Goal: Task Accomplishment & Management: Manage account settings

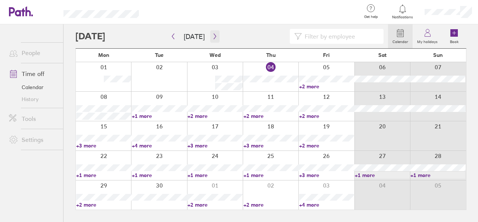
click at [212, 37] on icon "button" at bounding box center [215, 36] width 6 height 6
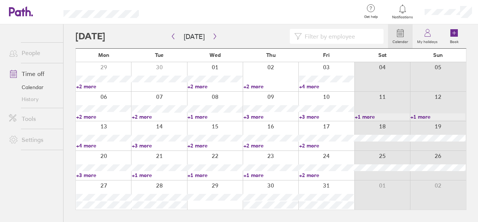
click at [425, 33] on icon at bounding box center [427, 32] width 9 height 9
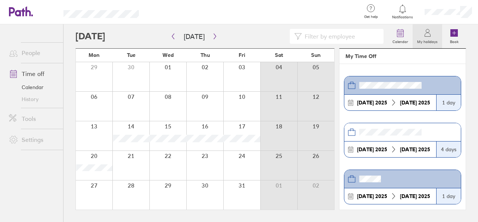
click at [390, 148] on icon at bounding box center [393, 149] width 7 height 7
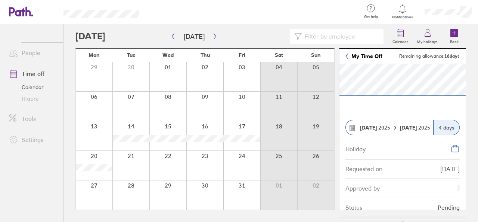
click at [409, 128] on strong "[DATE]" at bounding box center [409, 127] width 18 height 7
click at [451, 125] on div "4 days" at bounding box center [446, 127] width 26 height 15
click at [377, 126] on span "[DATE]" at bounding box center [375, 127] width 30 height 6
click at [350, 126] on icon at bounding box center [352, 127] width 5 height 5
click at [440, 166] on div "[DATE]" at bounding box center [449, 168] width 19 height 7
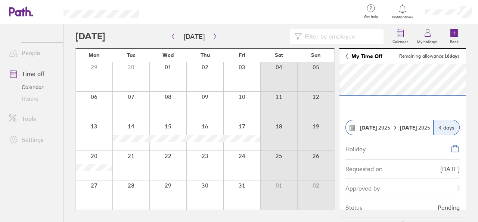
click at [351, 53] on link "My Time Off" at bounding box center [364, 56] width 37 height 6
click at [350, 56] on link "My Time Off" at bounding box center [364, 56] width 37 height 6
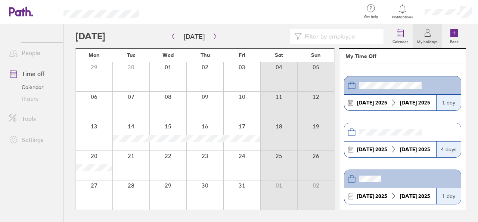
drag, startPoint x: 416, startPoint y: 117, endPoint x: 398, endPoint y: 136, distance: 26.2
click at [414, 120] on section "[DATE] [DATE] 1 day [DATE] [DATE] 4 days [DATE] [DATE] 1 day [DATE] [DATE] 1 da…" at bounding box center [403, 136] width 126 height 145
click at [398, 136] on header at bounding box center [402, 132] width 117 height 18
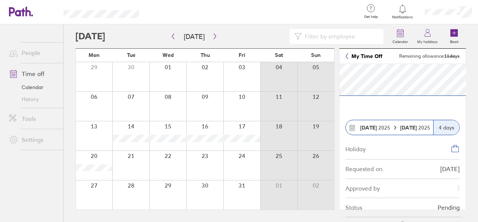
click at [389, 150] on div "Holiday" at bounding box center [403, 148] width 114 height 21
click at [400, 39] on label "Calendar" at bounding box center [400, 40] width 25 height 7
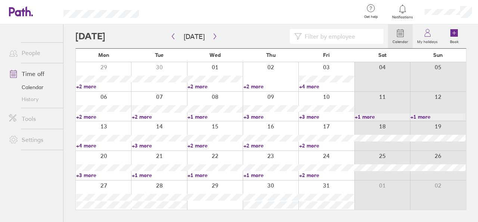
click at [370, 9] on icon at bounding box center [371, 8] width 9 height 9
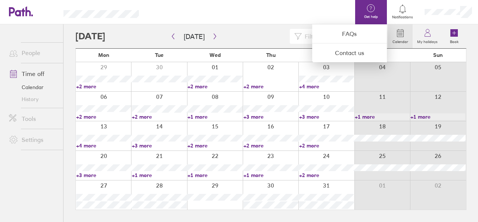
click at [142, 146] on div at bounding box center [239, 111] width 478 height 222
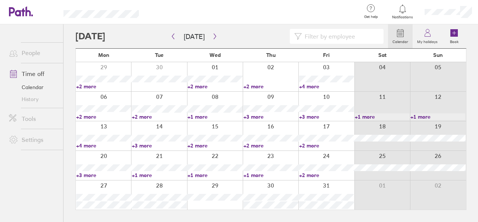
click at [143, 145] on link "+3 more" at bounding box center [159, 145] width 55 height 7
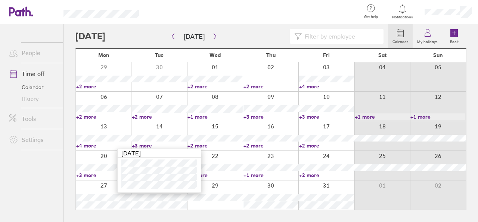
click at [83, 144] on link "+4 more" at bounding box center [103, 145] width 55 height 7
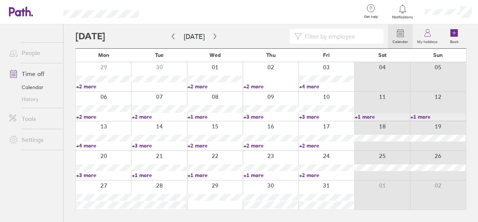
click at [83, 144] on link "+4 more" at bounding box center [103, 145] width 55 height 7
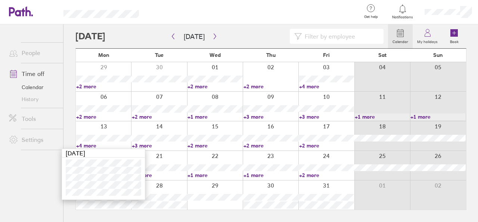
click at [150, 143] on link "+3 more" at bounding box center [159, 145] width 55 height 7
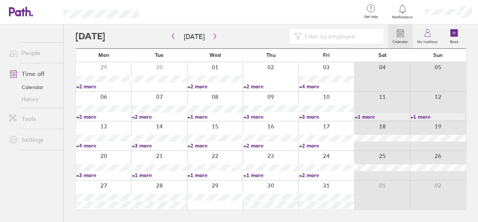
click at [150, 143] on link "+3 more" at bounding box center [159, 145] width 55 height 7
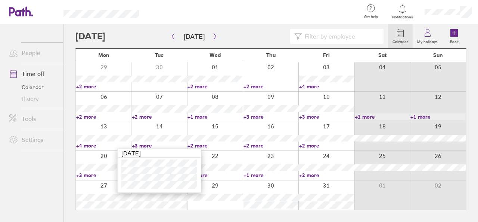
click at [201, 145] on link "+2 more" at bounding box center [215, 145] width 55 height 7
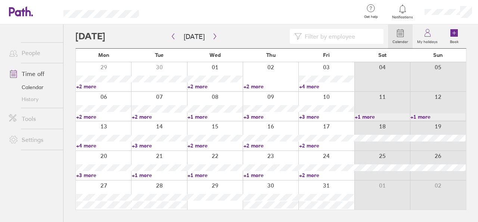
click at [196, 142] on link "+2 more" at bounding box center [215, 145] width 55 height 7
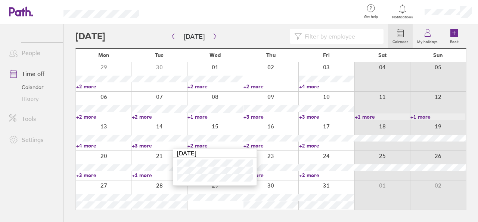
click at [258, 146] on link "+2 more" at bounding box center [271, 145] width 55 height 7
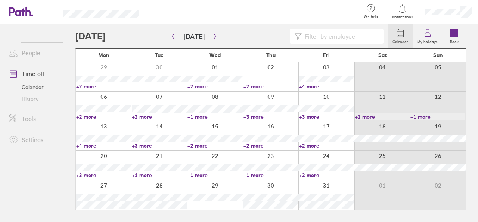
click at [258, 144] on link "+2 more" at bounding box center [271, 145] width 55 height 7
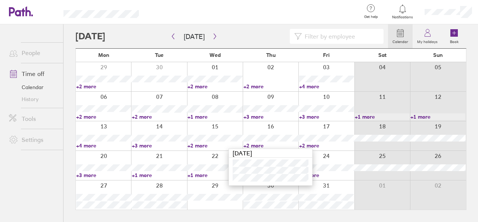
click at [319, 145] on link "+2 more" at bounding box center [326, 145] width 55 height 7
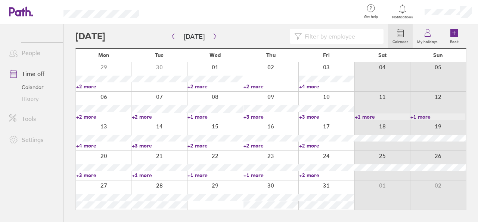
click at [318, 146] on link "+2 more" at bounding box center [326, 145] width 55 height 7
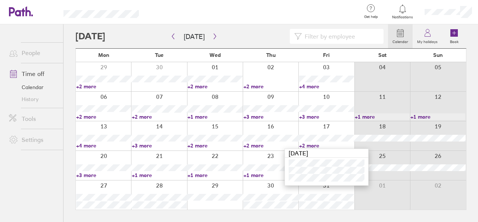
click at [250, 144] on link "+2 more" at bounding box center [271, 145] width 55 height 7
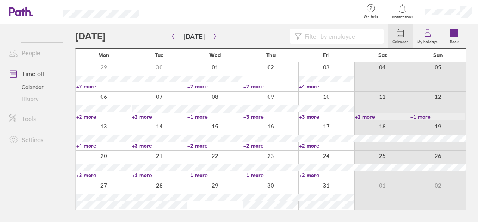
click at [145, 145] on link "+3 more" at bounding box center [159, 145] width 55 height 7
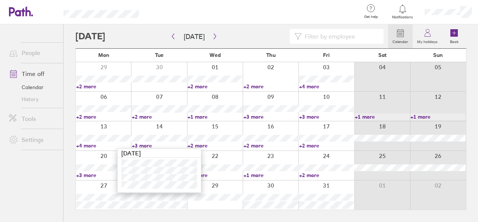
click at [205, 145] on link "+2 more" at bounding box center [215, 145] width 55 height 7
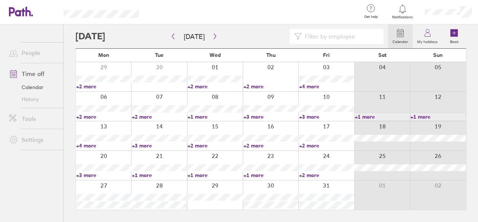
click at [146, 144] on link "+3 more" at bounding box center [159, 145] width 55 height 7
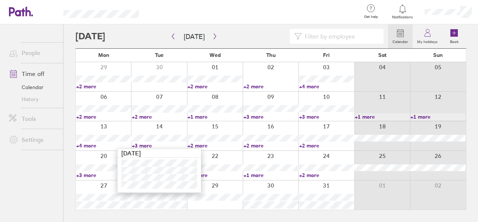
click at [207, 146] on link "+2 more" at bounding box center [215, 145] width 55 height 7
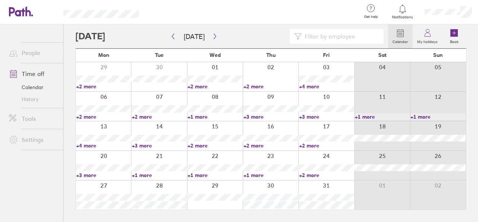
click at [141, 147] on link "+3 more" at bounding box center [159, 145] width 55 height 7
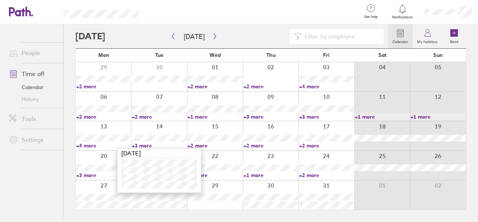
click at [49, 173] on ul "People Time off Calendar History Tools Settings" at bounding box center [31, 110] width 63 height 173
